Goal: Task Accomplishment & Management: Manage account settings

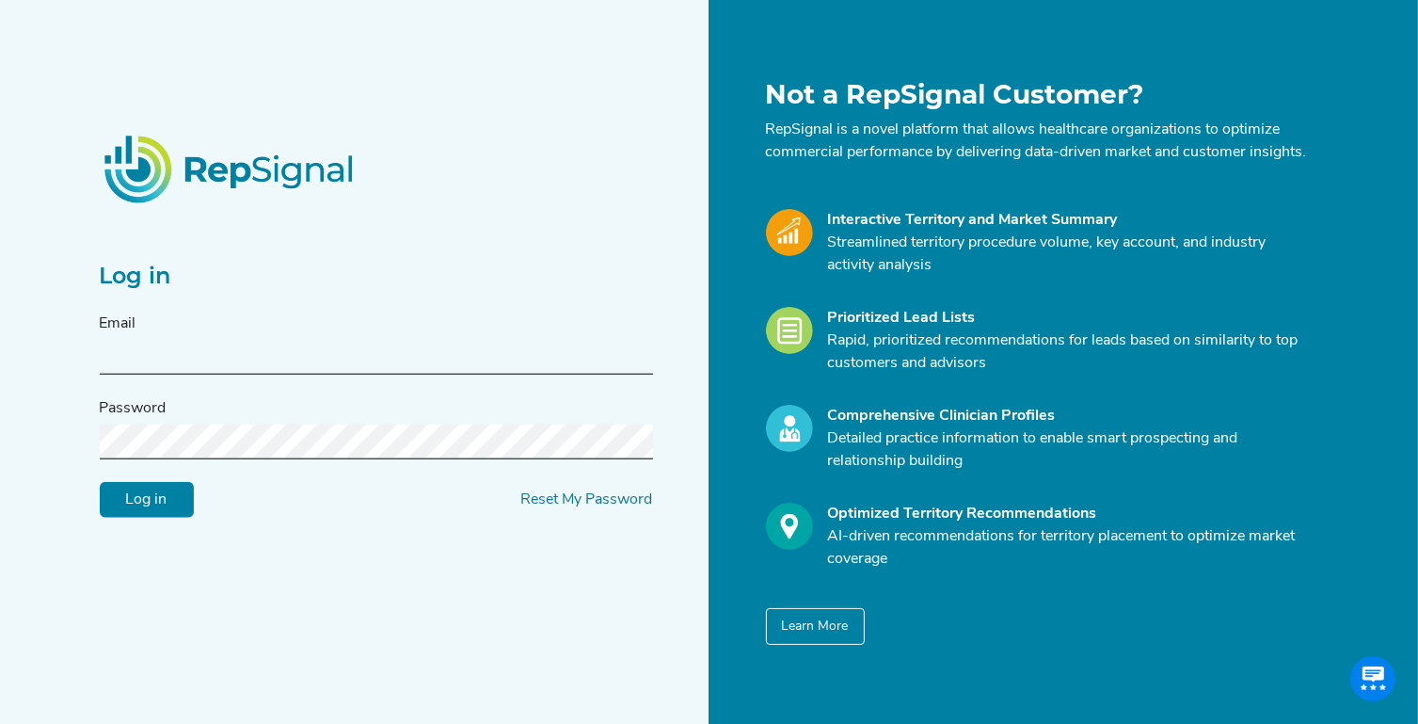
click at [260, 350] on input "text" at bounding box center [376, 357] width 553 height 35
type input "[PERSON_NAME][EMAIL_ADDRESS][DOMAIN_NAME]"
click at [638, 507] on link "Reset My Password" at bounding box center [587, 499] width 132 height 15
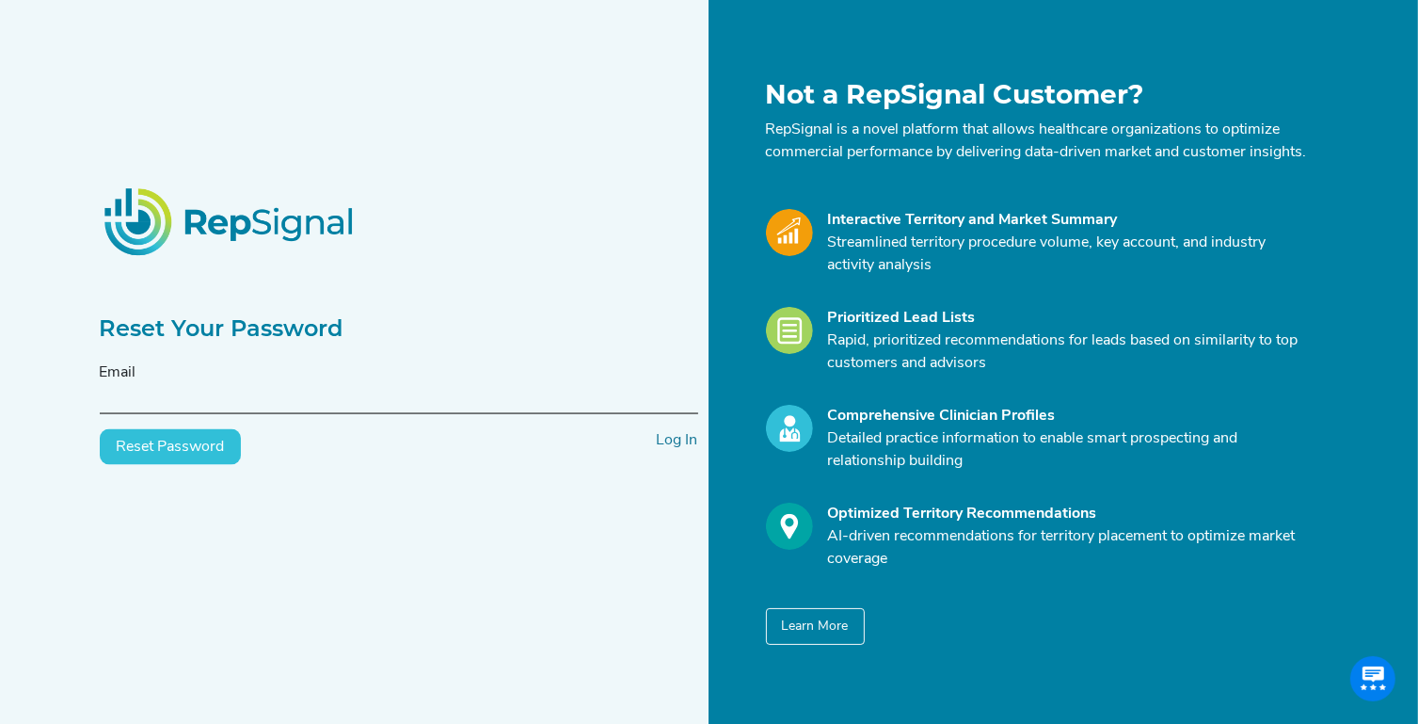
click at [407, 388] on div "Email" at bounding box center [399, 387] width 598 height 53
click at [347, 402] on input "text" at bounding box center [399, 396] width 598 height 35
type input "a"
type input "[PERSON_NAME][EMAIL_ADDRESS][DOMAIN_NAME]"
click at [163, 465] on button "Reset Password" at bounding box center [170, 447] width 141 height 36
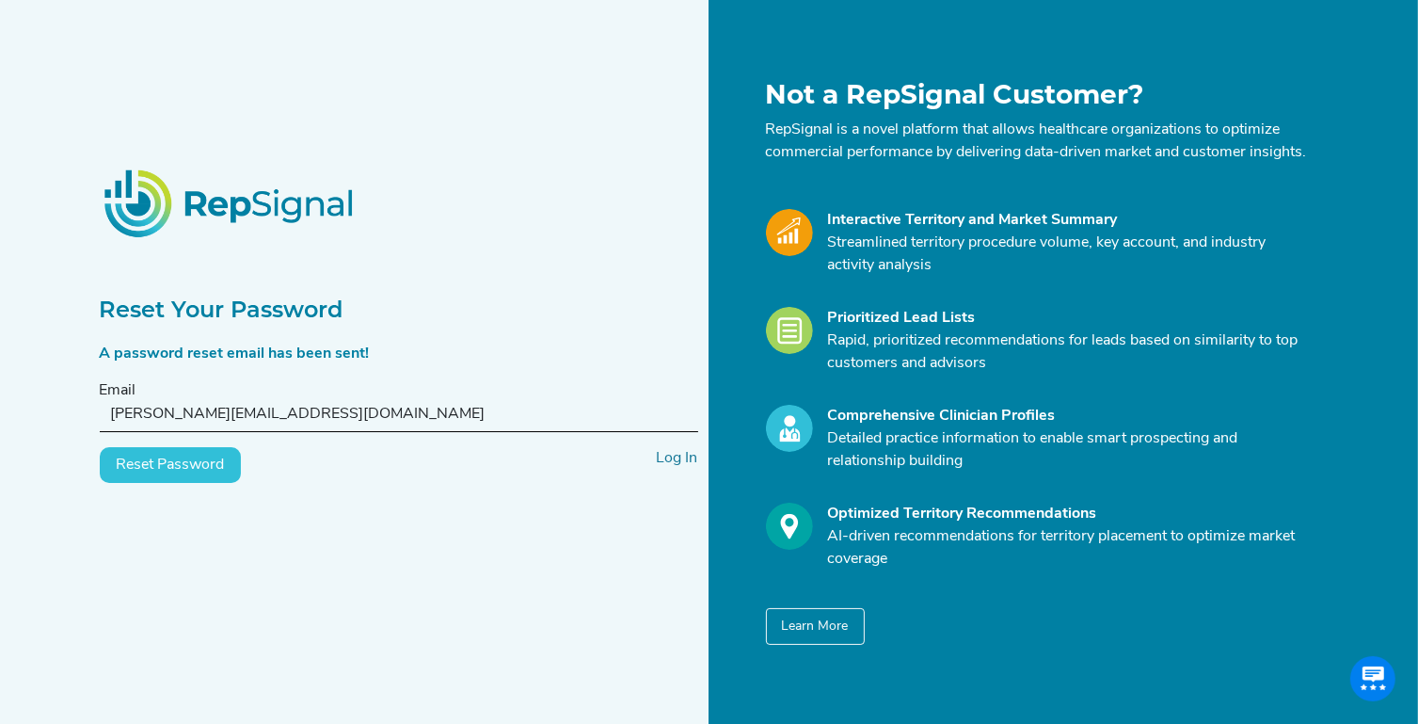
click at [175, 615] on div "Reset Your Password A password reset email has been sent! Email [PERSON_NAME][E…" at bounding box center [398, 362] width 621 height 566
click at [174, 481] on button "Reset Password" at bounding box center [170, 465] width 141 height 36
